Goal: Task Accomplishment & Management: Manage account settings

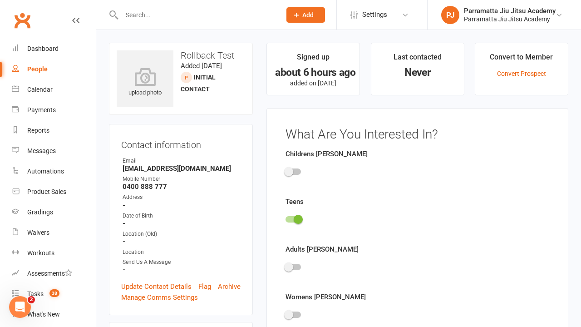
scroll to position [63, 0]
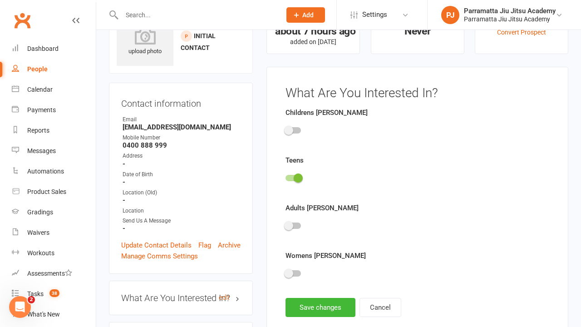
scroll to position [63, 0]
